Goal: Task Accomplishment & Management: Manage account settings

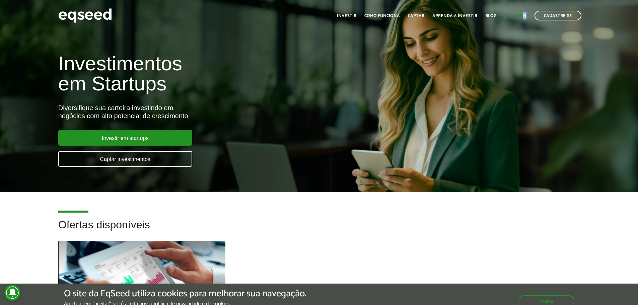
drag, startPoint x: 527, startPoint y: 15, endPoint x: 521, endPoint y: 15, distance: 5.7
click at [522, 15] on ul "Início Investir Como funciona Captar Aprenda a investir Blog Login Cadastre-se" at bounding box center [459, 16] width 251 height 10
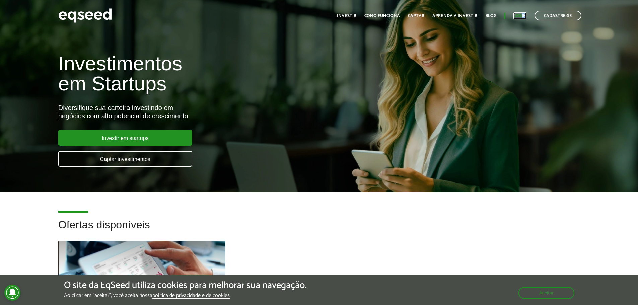
click at [521, 15] on link "Login" at bounding box center [519, 16] width 13 height 4
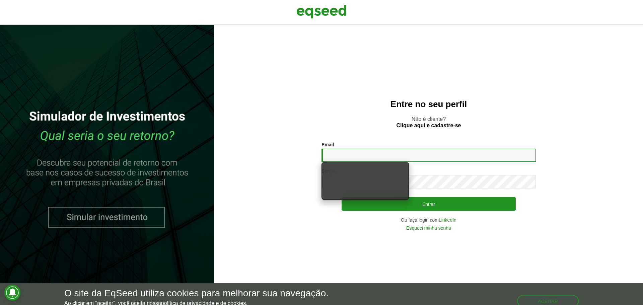
click at [383, 160] on input "Email *" at bounding box center [428, 155] width 214 height 13
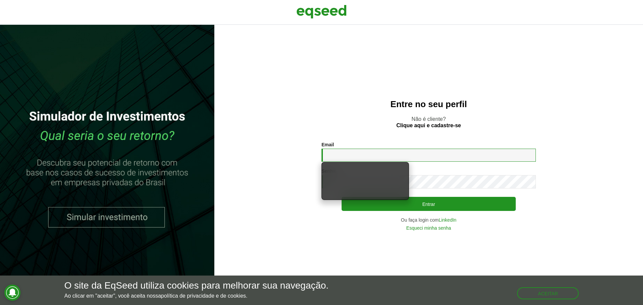
type input "**********"
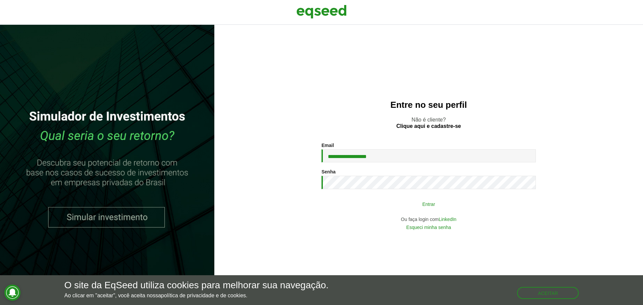
click at [416, 206] on button "Entrar" at bounding box center [429, 204] width 174 height 13
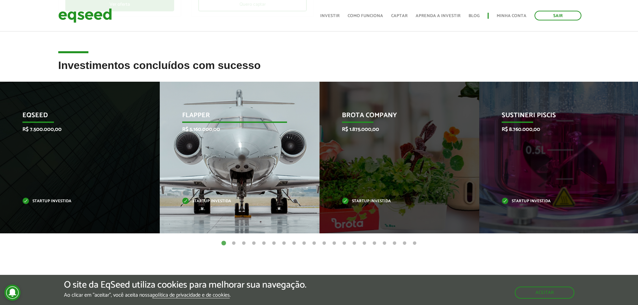
scroll to position [268, 0]
